Goal: Transaction & Acquisition: Obtain resource

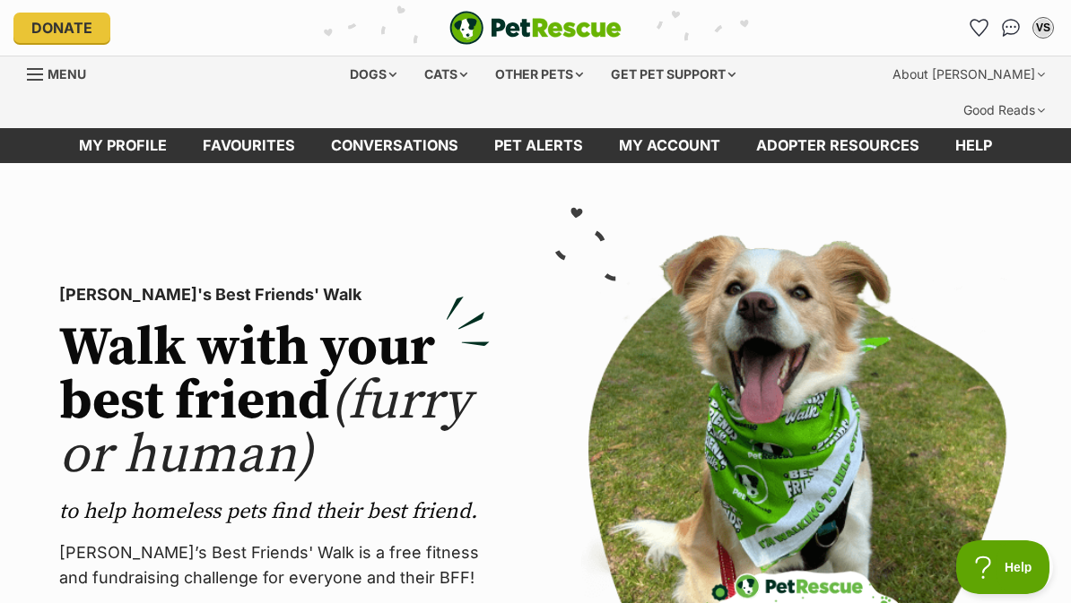
click at [976, 38] on link "Favourites" at bounding box center [978, 27] width 29 height 29
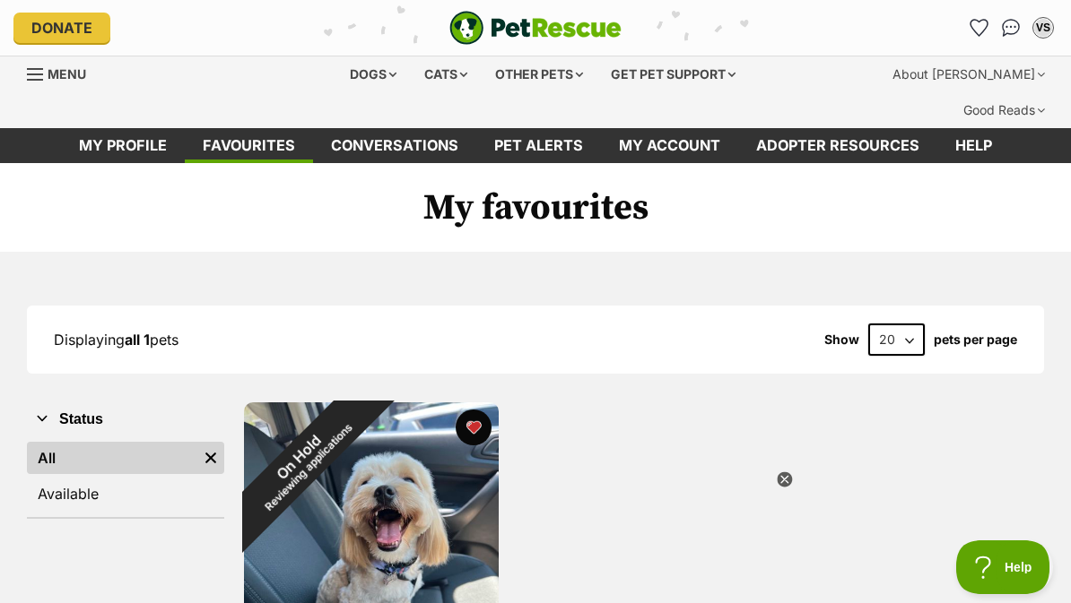
click at [352, 79] on div "Dogs" at bounding box center [373, 74] width 72 height 36
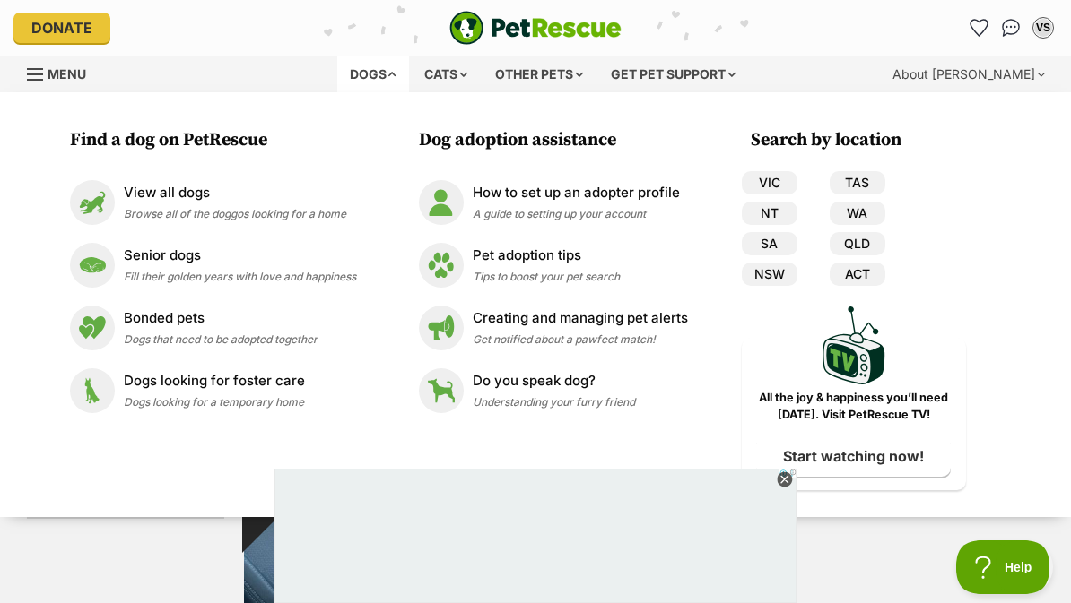
click at [143, 200] on p "View all dogs" at bounding box center [235, 193] width 222 height 21
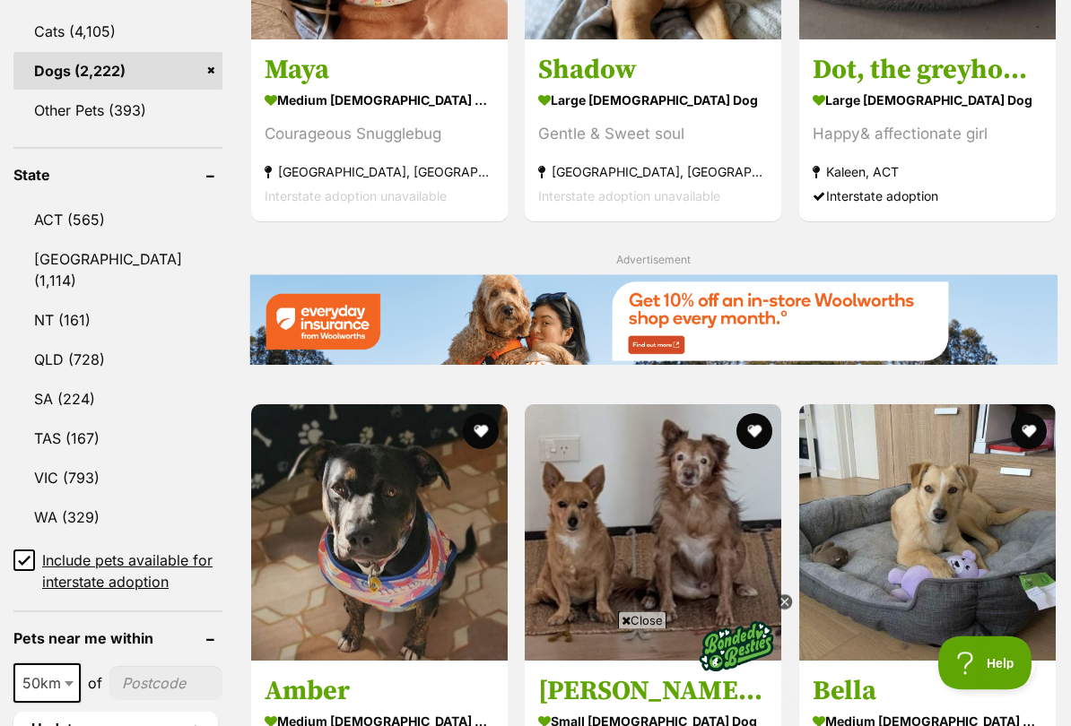
scroll to position [890, 0]
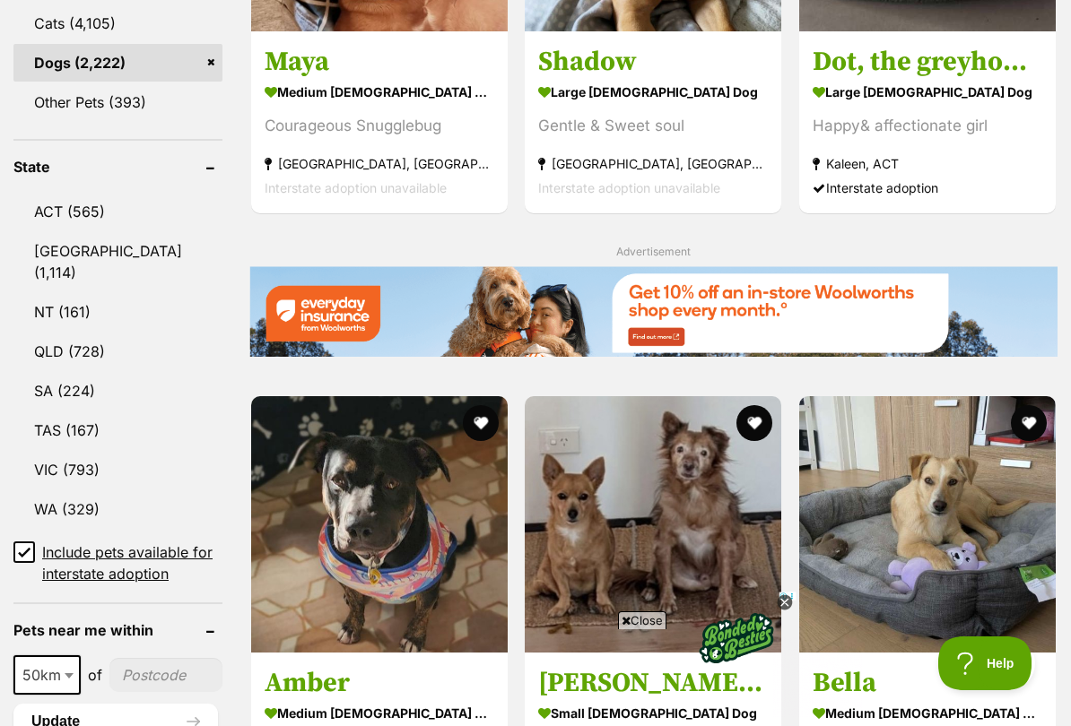
click at [60, 333] on link "QLD (728)" at bounding box center [117, 352] width 209 height 38
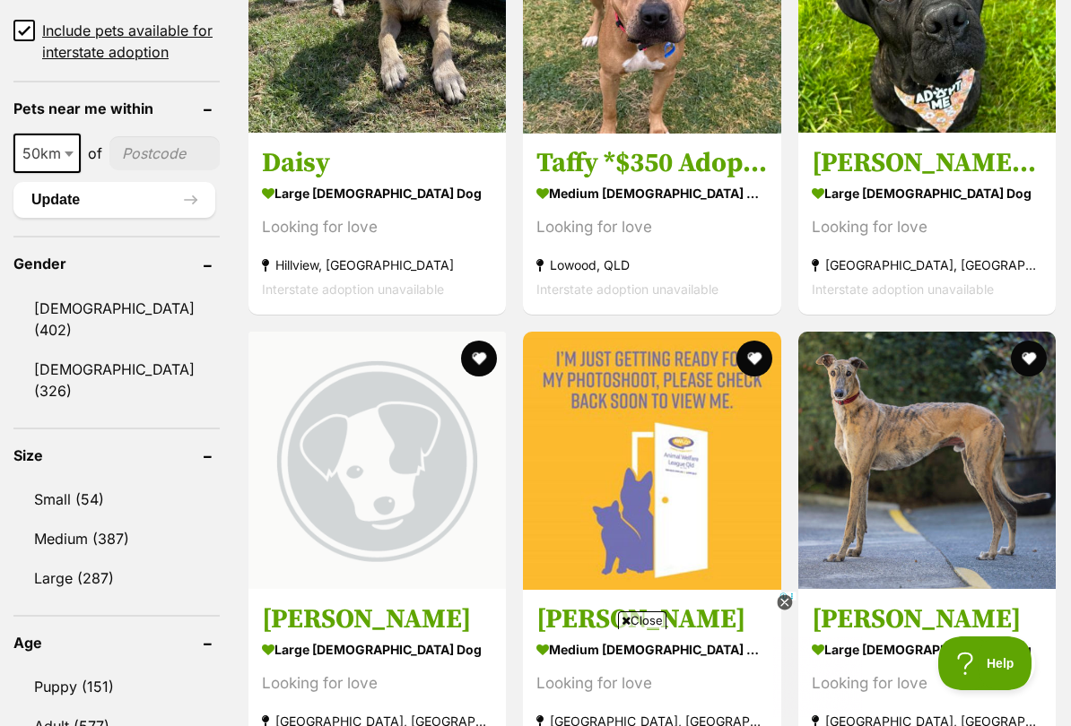
scroll to position [1452, 0]
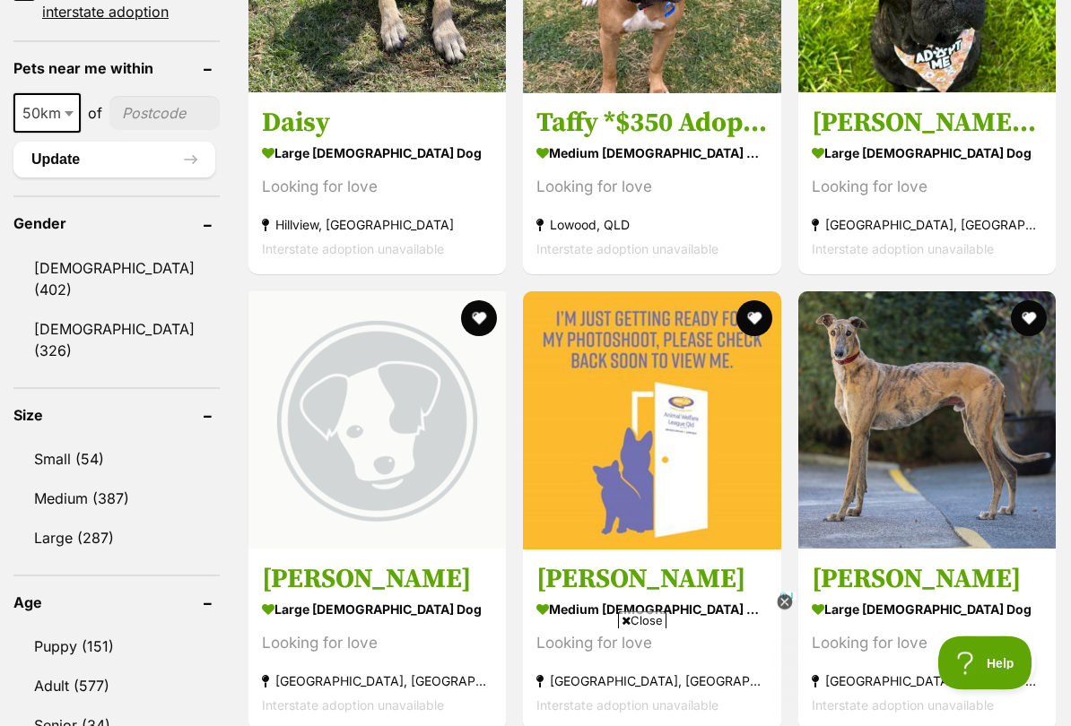
click at [60, 441] on link "Small (54)" at bounding box center [116, 460] width 206 height 38
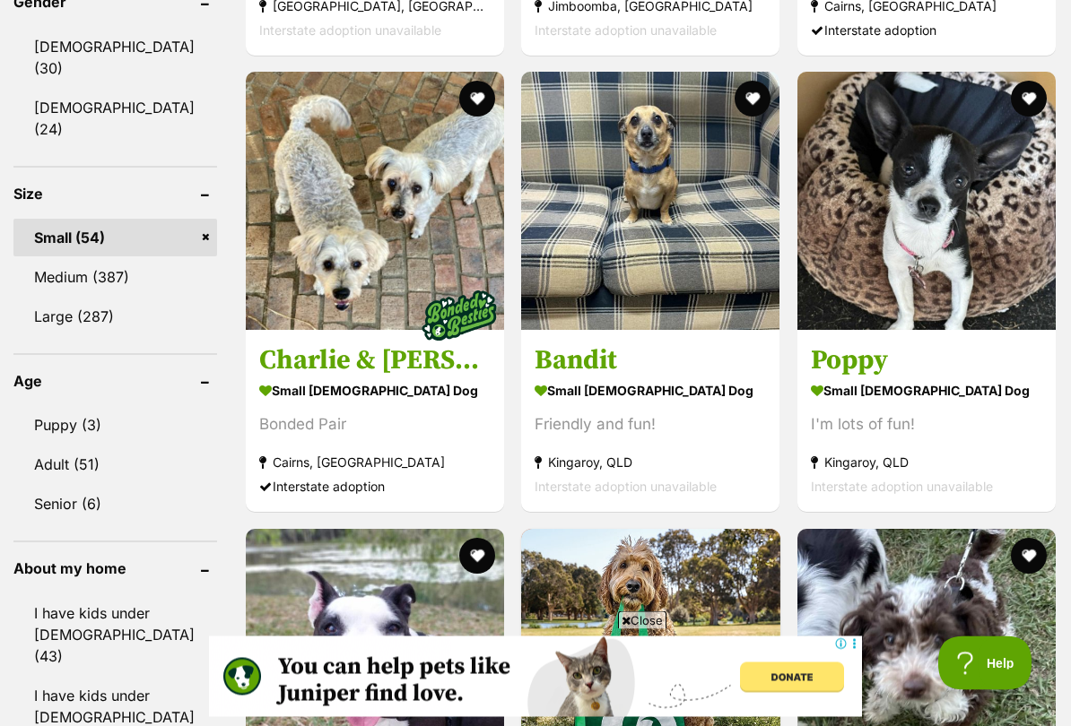
scroll to position [1678, 0]
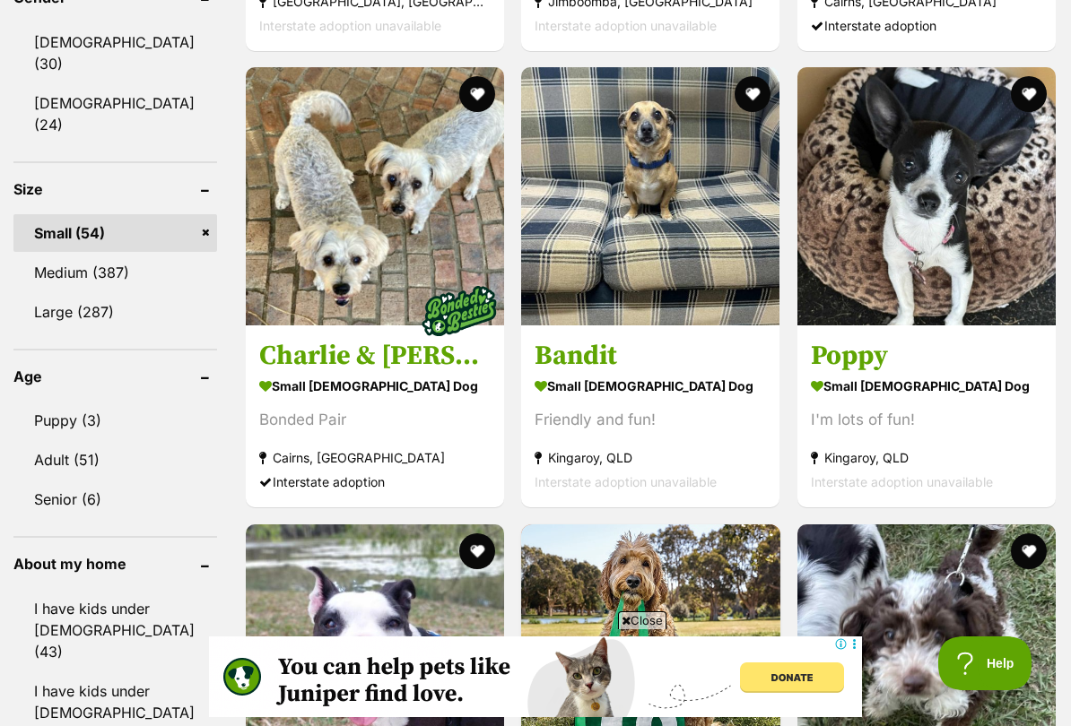
click at [60, 441] on link "Adult (51)" at bounding box center [115, 460] width 204 height 38
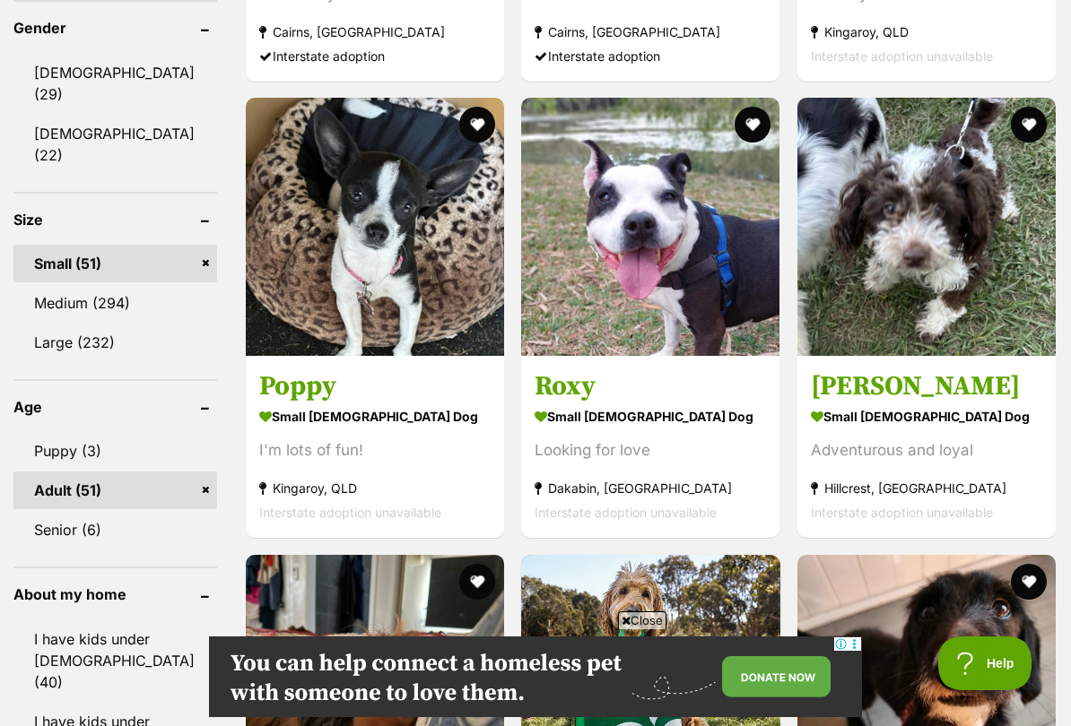
scroll to position [1659, 0]
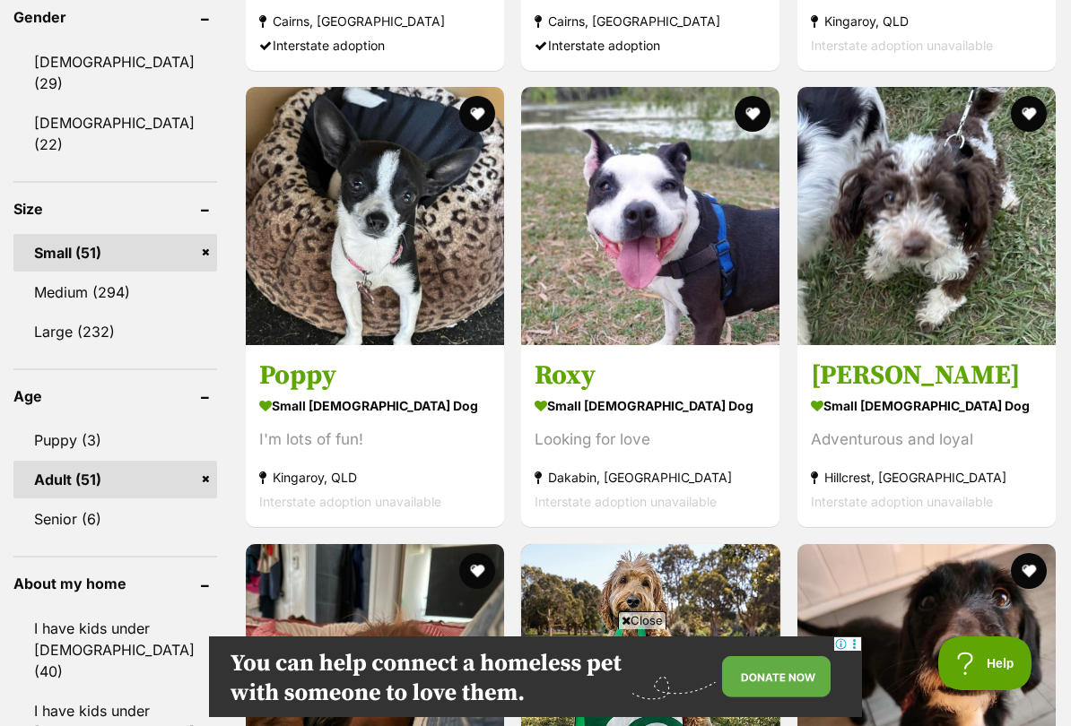
click at [985, 316] on img at bounding box center [926, 216] width 258 height 258
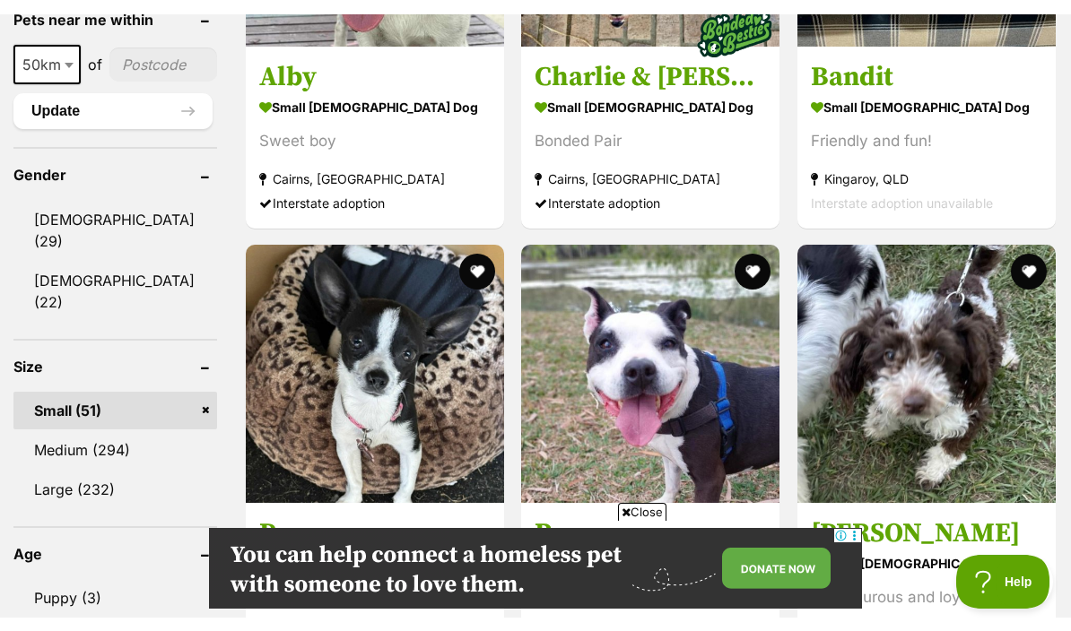
scroll to position [1495, 0]
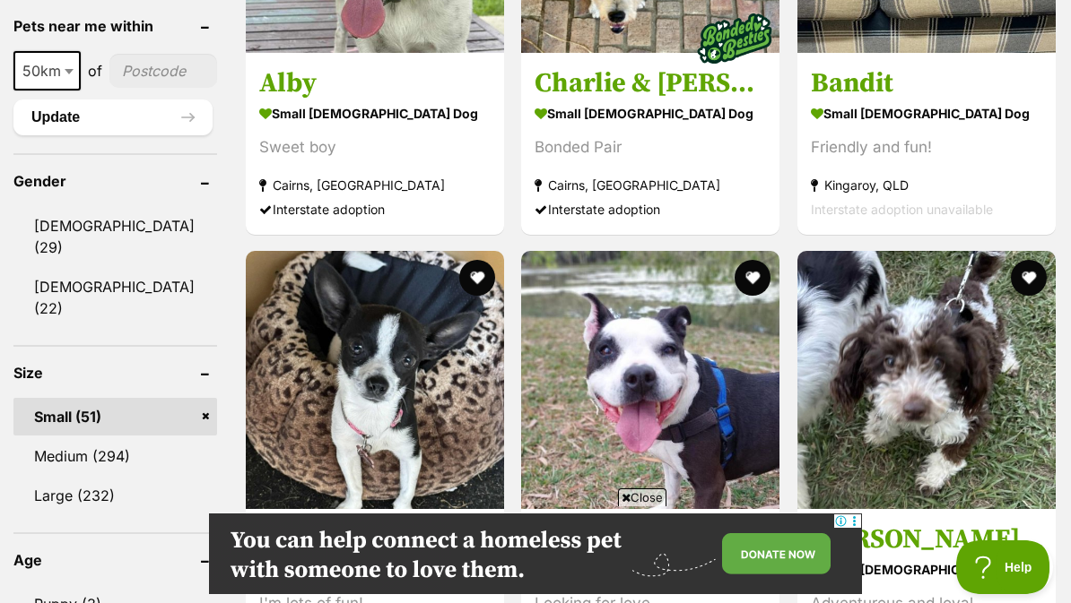
click at [134, 54] on input"] "postcode" at bounding box center [163, 71] width 108 height 34
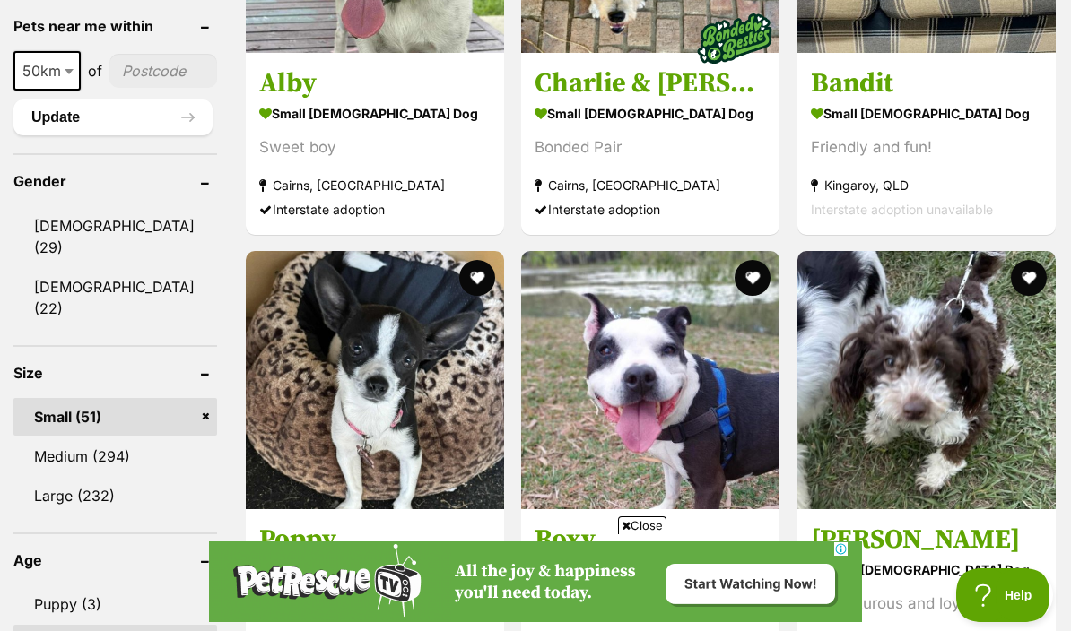
scroll to position [0, 0]
type input"] "4020"
click at [55, 103] on button "Update" at bounding box center [112, 118] width 199 height 36
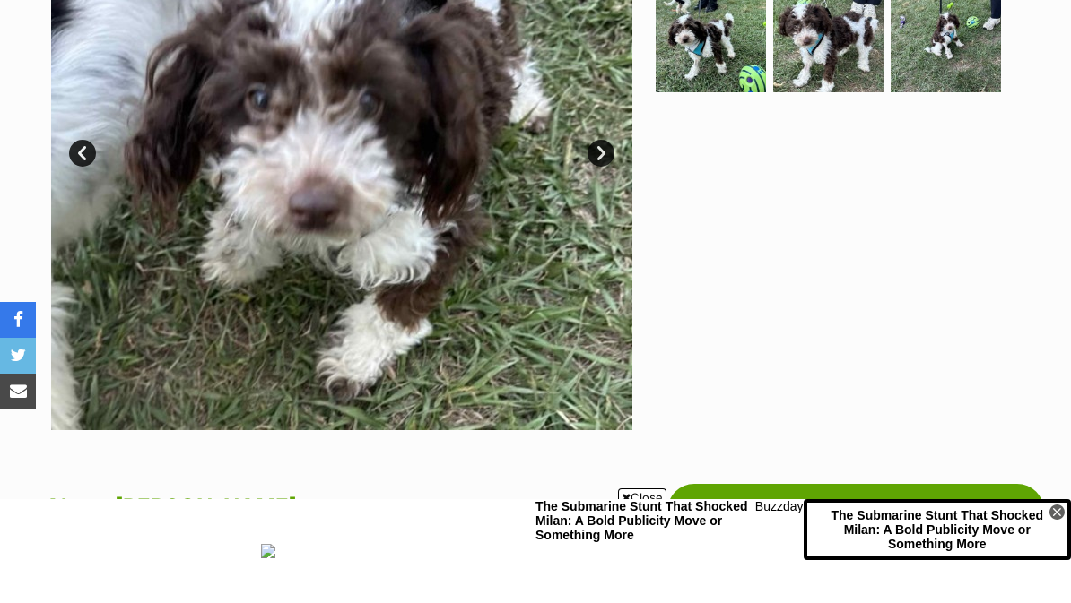
scroll to position [549, 0]
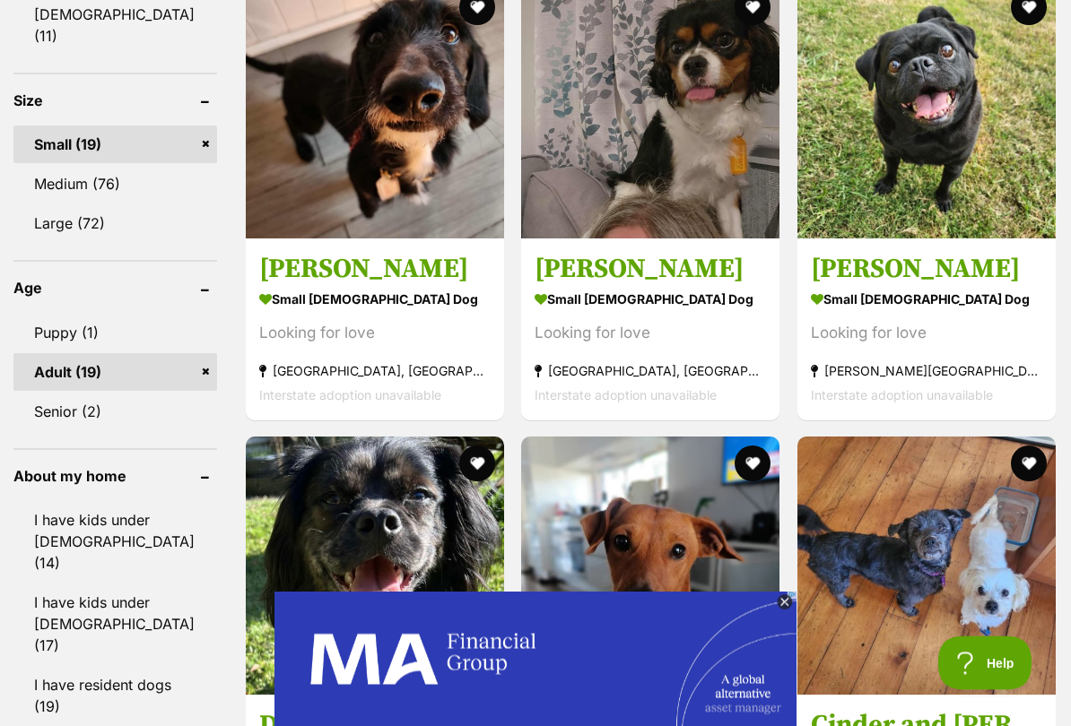
scroll to position [1309, 0]
click at [324, 147] on img at bounding box center [375, 109] width 258 height 258
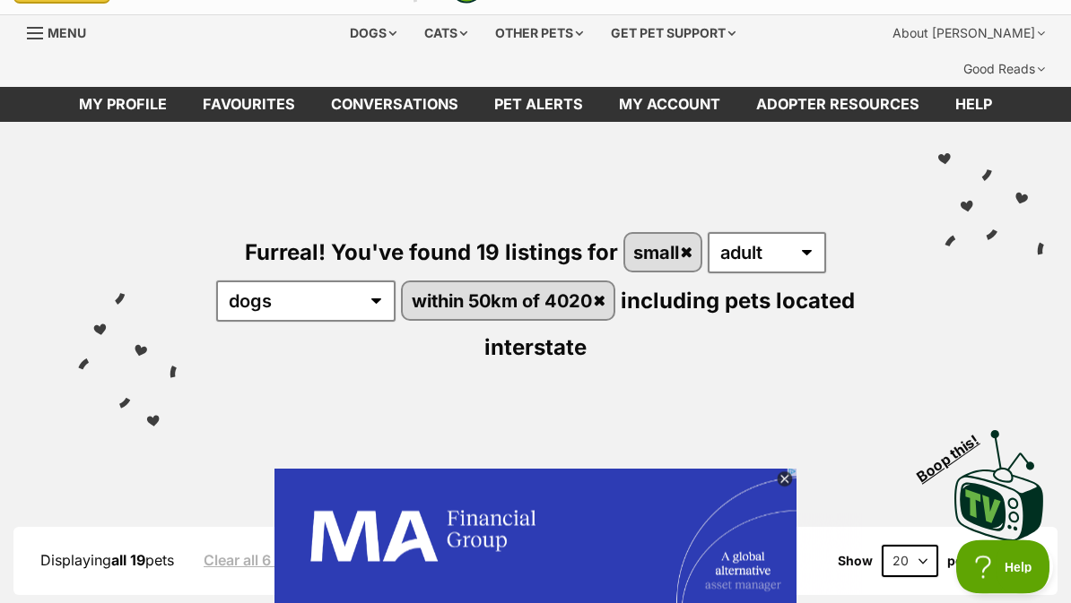
scroll to position [0, 0]
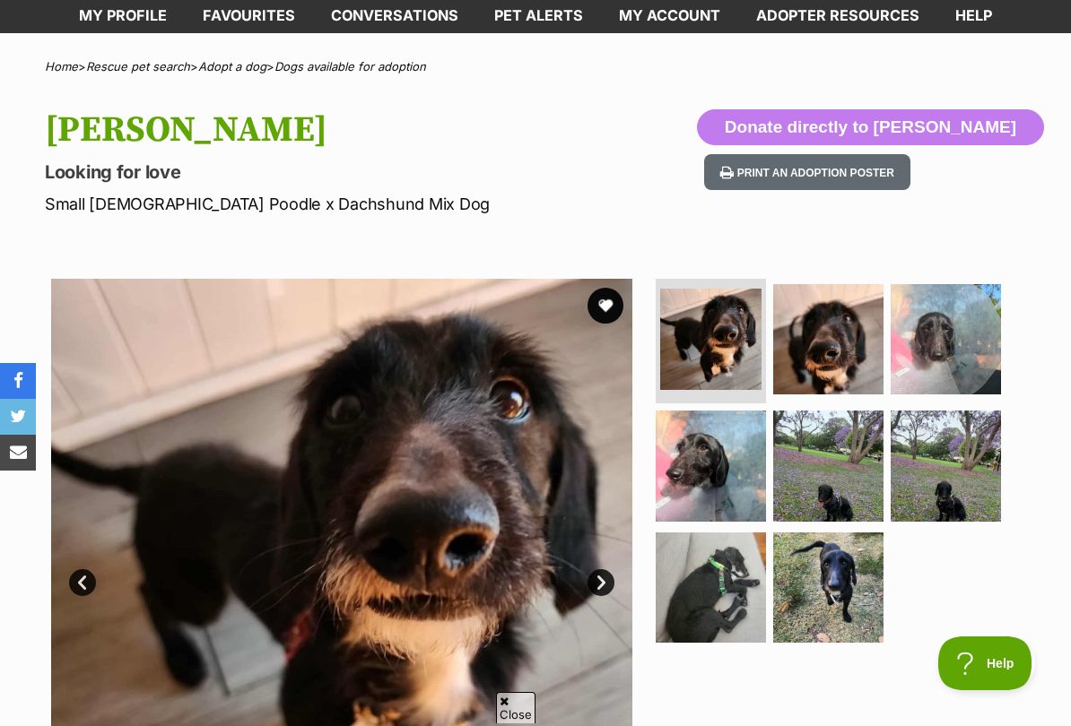
scroll to position [136, 0]
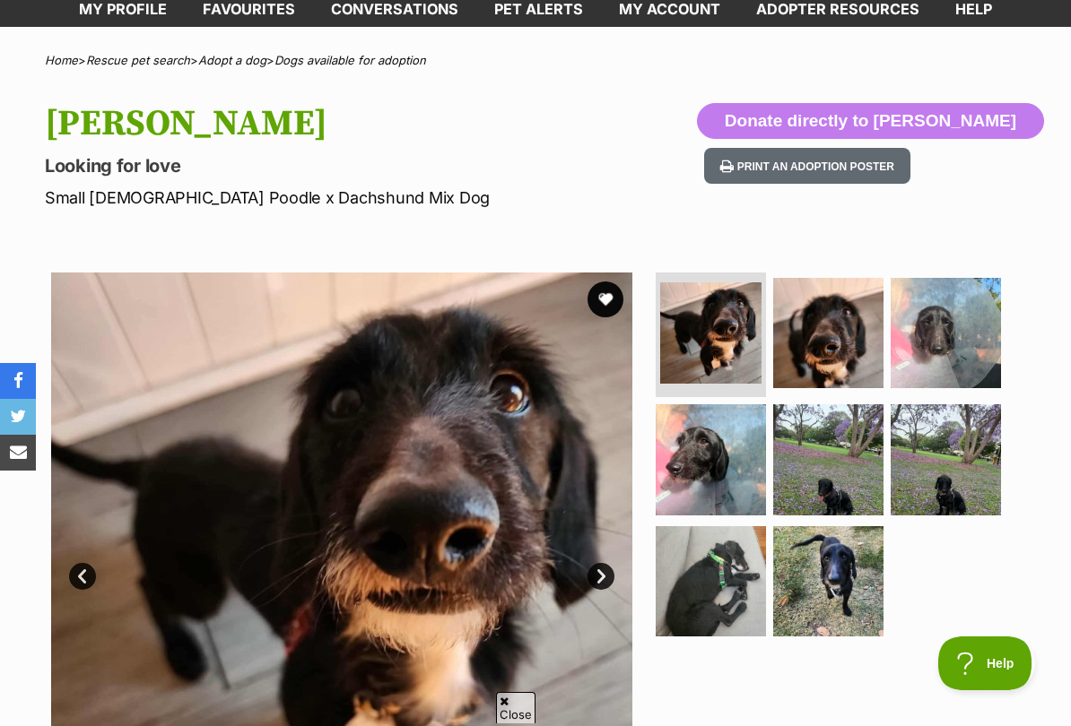
click at [968, 316] on img at bounding box center [945, 333] width 110 height 110
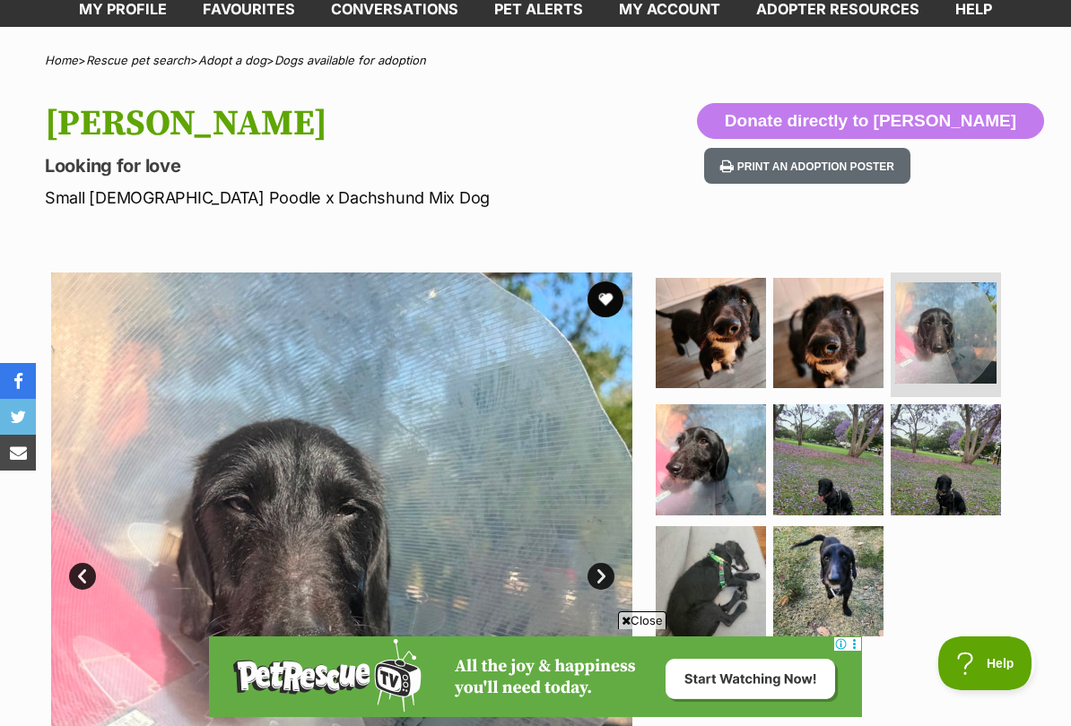
scroll to position [0, 0]
click at [967, 435] on img at bounding box center [945, 459] width 110 height 110
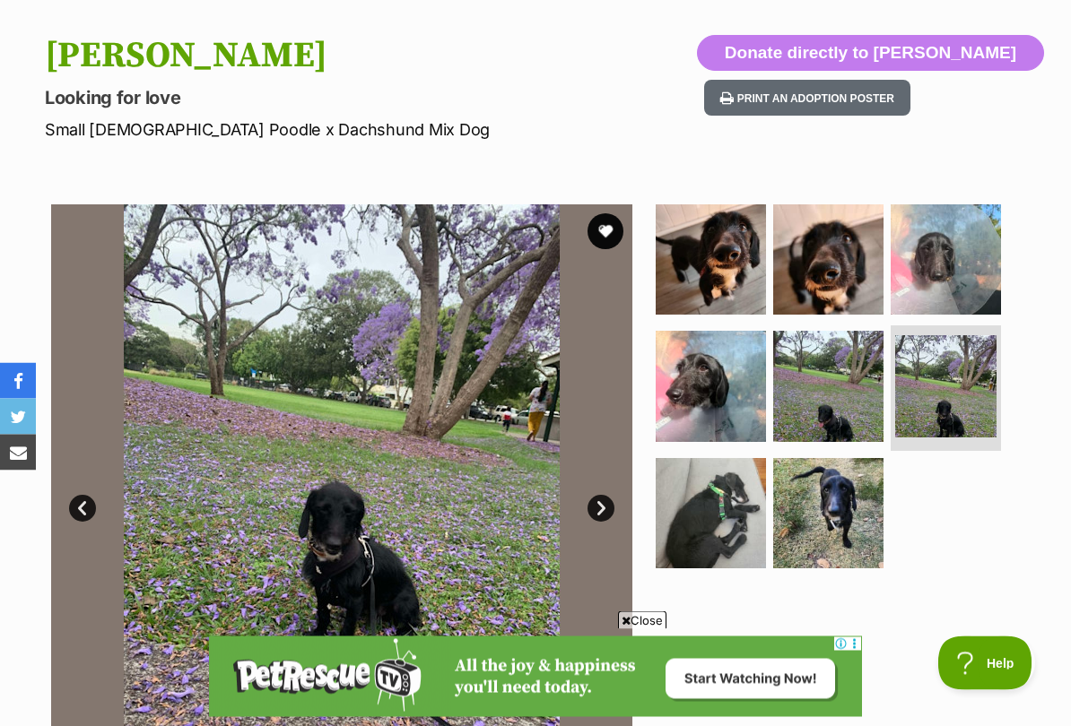
scroll to position [220, 0]
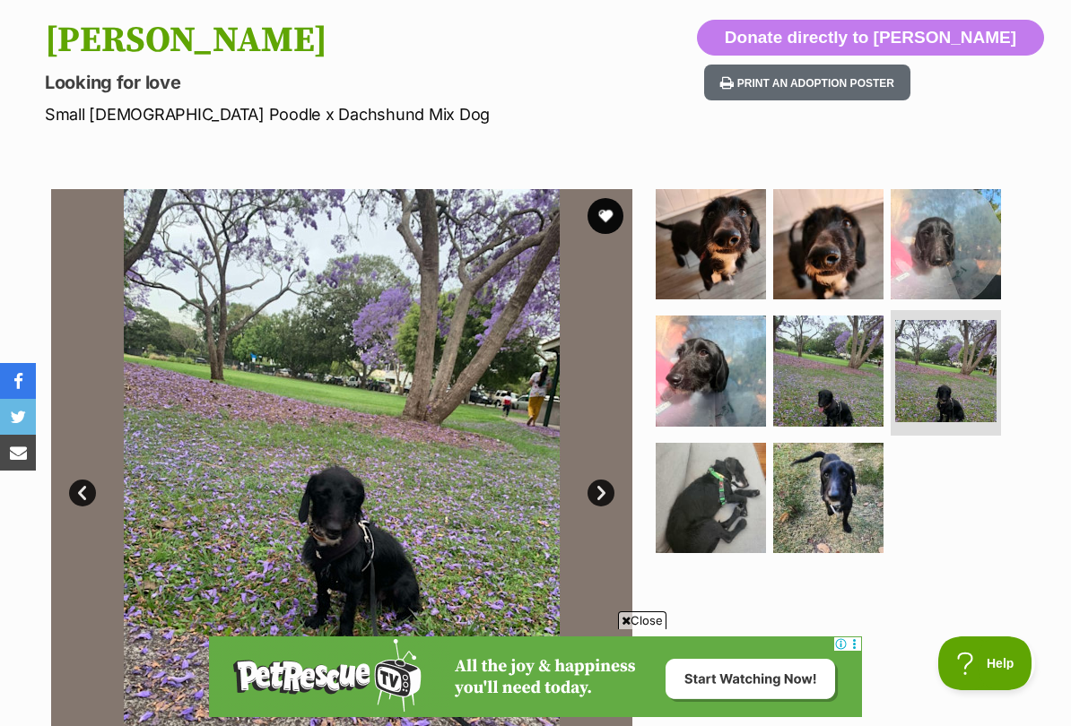
click at [837, 464] on img at bounding box center [828, 498] width 110 height 110
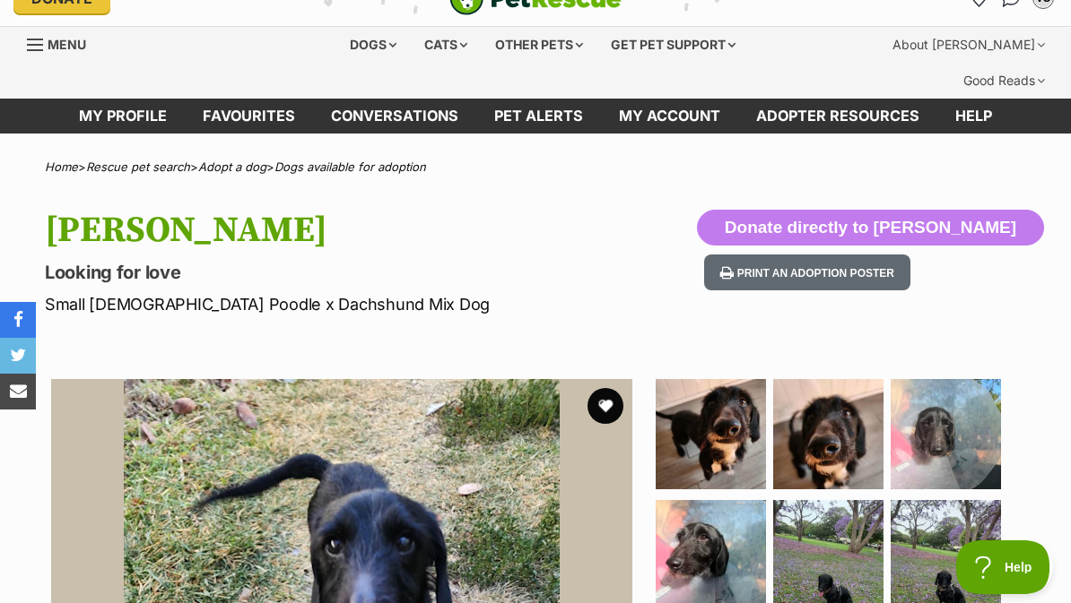
scroll to position [0, 0]
